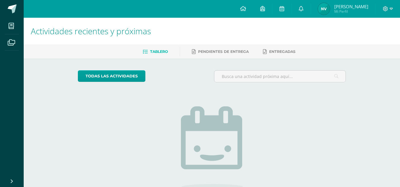
click at [330, 13] on img at bounding box center [324, 9] width 12 height 12
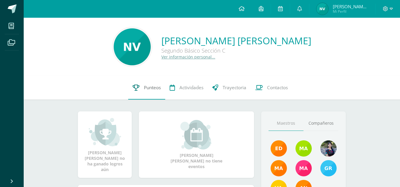
click at [150, 88] on span "Punteos" at bounding box center [152, 88] width 17 height 6
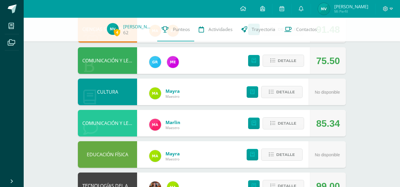
scroll to position [199, 0]
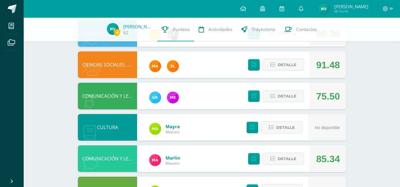
click at [207, 146] on div "COMUNICACIÓN Y LENGUAJE, IDIOMA EXTRANJERO Marlin Maestro 85.34 Detalle" at bounding box center [212, 159] width 268 height 27
drag, startPoint x: 207, startPoint y: 146, endPoint x: 191, endPoint y: 90, distance: 57.9
click at [191, 90] on div "EDUCACIÓN ARTÍSTICA Educadores Maestro 89.00 Detalle MECANOGRAFÍA Mayra Maestro…" at bounding box center [212, 96] width 268 height 403
click at [286, 96] on span "Detalle" at bounding box center [286, 96] width 19 height 11
click at [286, 96] on span at bounding box center [283, 96] width 29 height 8
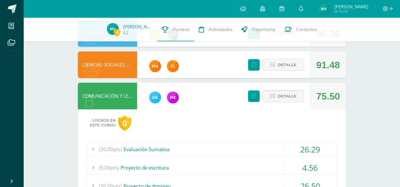
click at [286, 96] on span "Detalle" at bounding box center [286, 96] width 19 height 11
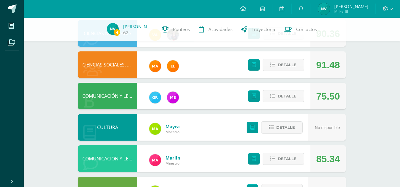
click at [335, 81] on div "EDUCACIÓN ARTÍSTICA Educadores Maestro 89.00 Detalle MECANOGRAFÍA Mayra Maestro…" at bounding box center [212, 96] width 268 height 403
click at [289, 99] on span "Detalle" at bounding box center [286, 96] width 19 height 11
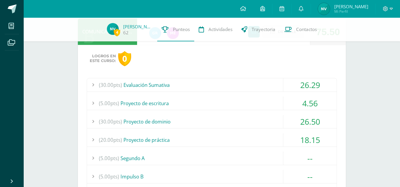
scroll to position [262, 0]
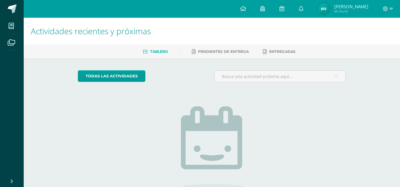
click at [328, 12] on img at bounding box center [324, 9] width 12 height 12
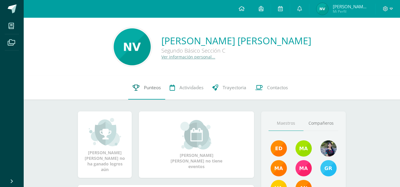
click at [138, 91] on link "Punteos" at bounding box center [146, 88] width 37 height 24
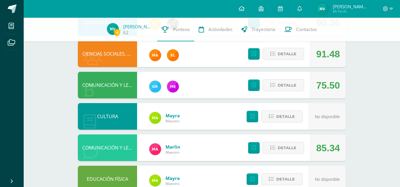
scroll to position [210, 0]
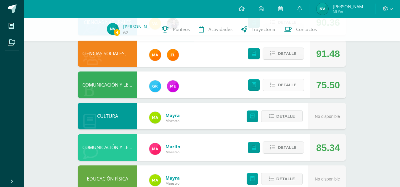
click at [276, 83] on button "Detalle" at bounding box center [282, 85] width 41 height 12
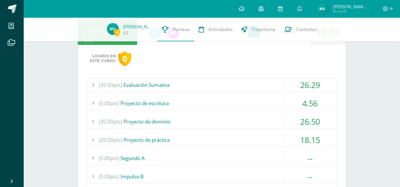
scroll to position [264, 0]
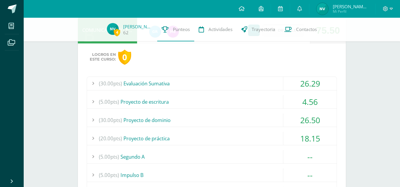
click at [244, 81] on div "(30.00pts) Evaluación Sumativa" at bounding box center [211, 83] width 249 height 13
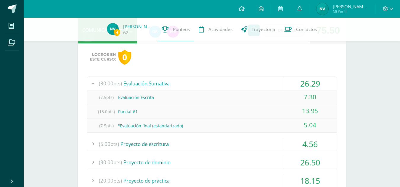
click at [244, 81] on div "(30.00pts) Evaluación Sumativa" at bounding box center [211, 83] width 249 height 13
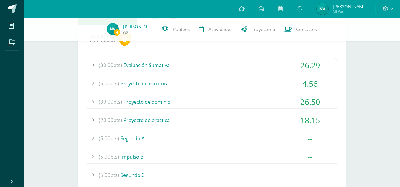
scroll to position [283, 0]
click at [230, 89] on div "(5.00pts) Proyecto de escritura" at bounding box center [211, 82] width 249 height 13
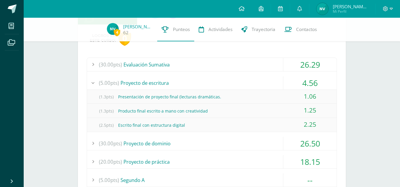
click at [230, 89] on div "(5.00pts) Proyecto de escritura" at bounding box center [211, 82] width 249 height 13
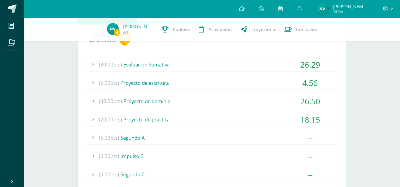
click at [229, 62] on div "(30.00pts) Evaluación Sumativa" at bounding box center [211, 64] width 249 height 13
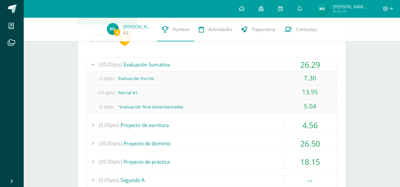
click at [265, 63] on div "(30.00pts) Evaluación Sumativa" at bounding box center [211, 64] width 249 height 13
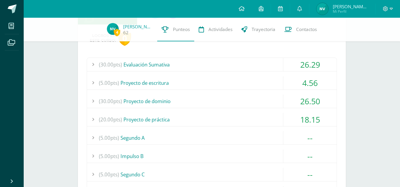
click at [226, 82] on div "(5.00pts) Proyecto de escritura" at bounding box center [211, 82] width 249 height 13
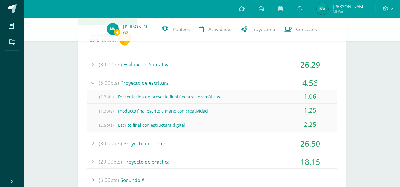
click at [215, 83] on div "(5.00pts) Proyecto de escritura" at bounding box center [211, 82] width 249 height 13
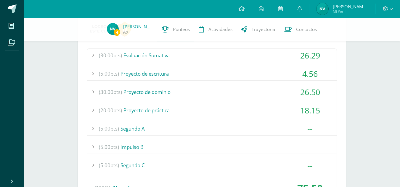
scroll to position [296, 0]
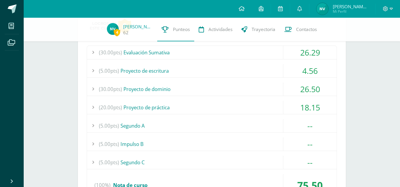
click at [213, 87] on div "(30.00pts) Proyecto de dominio" at bounding box center [211, 89] width 249 height 13
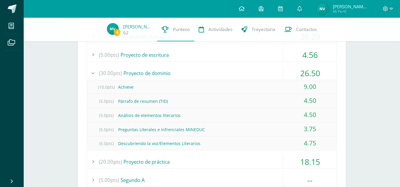
scroll to position [312, 0]
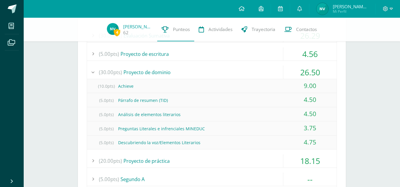
click at [264, 70] on div "(30.00pts) Proyecto de dominio" at bounding box center [211, 72] width 249 height 13
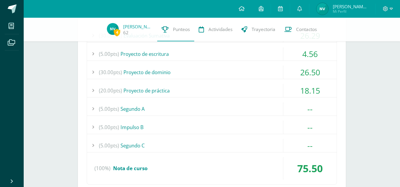
click at [252, 85] on div "(20.00pts) Proyecto de práctica" at bounding box center [211, 90] width 249 height 13
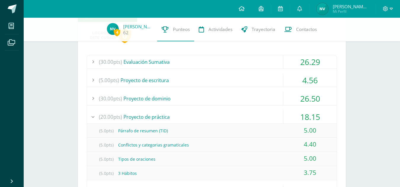
scroll to position [286, 0]
click at [225, 112] on div "(20.00pts) Proyecto de práctica" at bounding box center [211, 117] width 249 height 13
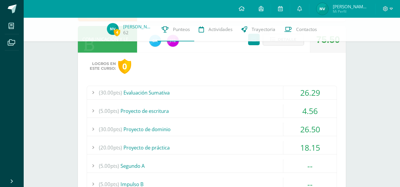
scroll to position [210, 0]
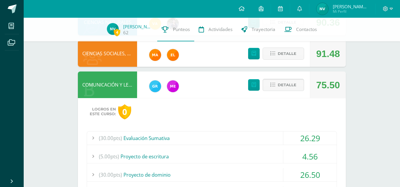
click at [277, 85] on button "Detalle" at bounding box center [282, 85] width 41 height 12
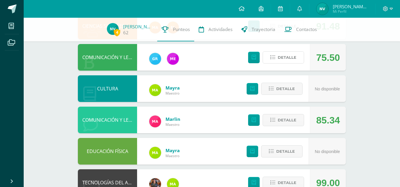
scroll to position [218, 0]
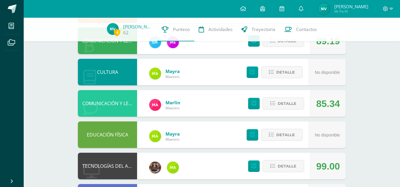
scroll to position [235, 0]
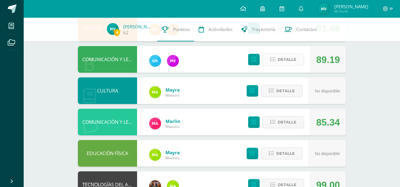
click at [280, 57] on span "Detalle" at bounding box center [286, 59] width 19 height 11
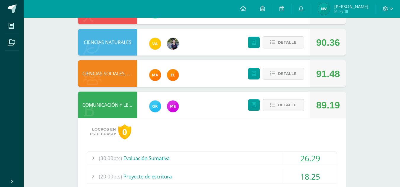
scroll to position [198, 0]
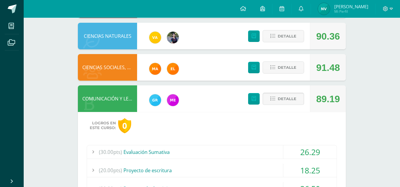
click at [282, 101] on span "Detalle" at bounding box center [286, 98] width 19 height 11
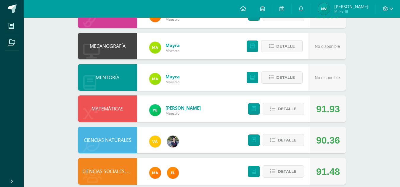
scroll to position [94, 0]
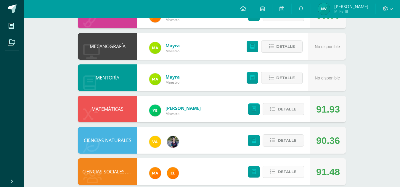
click at [272, 170] on icon at bounding box center [272, 172] width 5 height 5
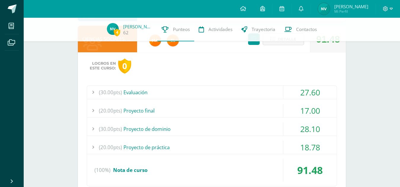
scroll to position [225, 0]
click at [296, 109] on div "17.00" at bounding box center [309, 110] width 53 height 13
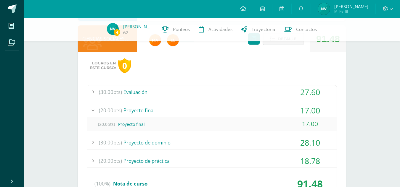
click at [296, 109] on div "17.00" at bounding box center [309, 110] width 53 height 13
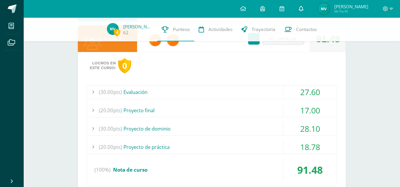
click at [303, 8] on icon at bounding box center [300, 8] width 5 height 5
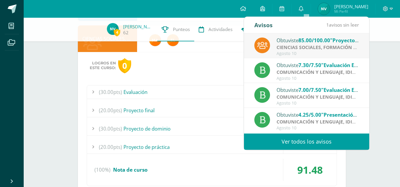
click at [386, 85] on div "4 [PERSON_NAME] 62 Punteos Actividades Trayectoria Contactos Pendiente Unidad 3…" at bounding box center [212, 113] width 376 height 641
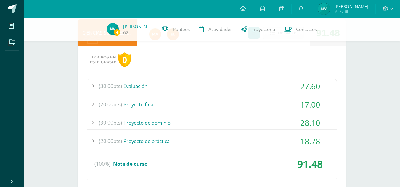
scroll to position [231, 0]
click at [243, 103] on div "(20.00pts) Proyecto final" at bounding box center [211, 104] width 249 height 13
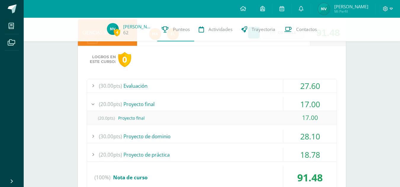
click at [243, 103] on div "(20.00pts) Proyecto final" at bounding box center [211, 104] width 249 height 13
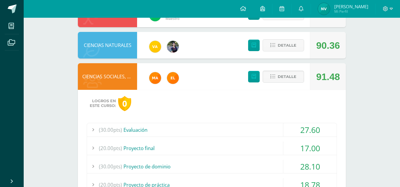
scroll to position [188, 0]
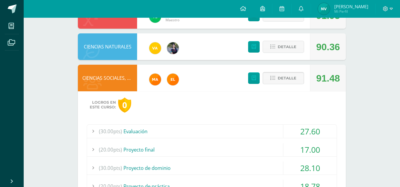
click at [293, 80] on span "Detalle" at bounding box center [286, 78] width 19 height 11
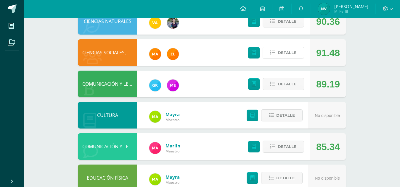
scroll to position [213, 0]
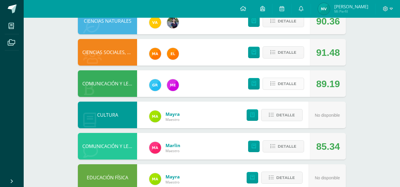
click at [294, 84] on span "Detalle" at bounding box center [286, 83] width 19 height 11
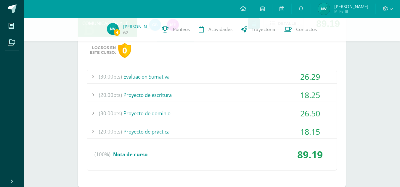
scroll to position [272, 0]
click at [245, 132] on div "(20.00pts) Proyecto de práctica" at bounding box center [211, 131] width 249 height 13
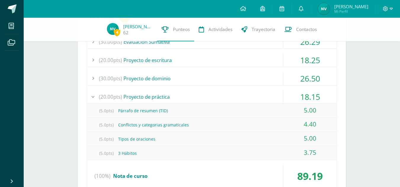
scroll to position [307, 0]
